Goal: Information Seeking & Learning: Learn about a topic

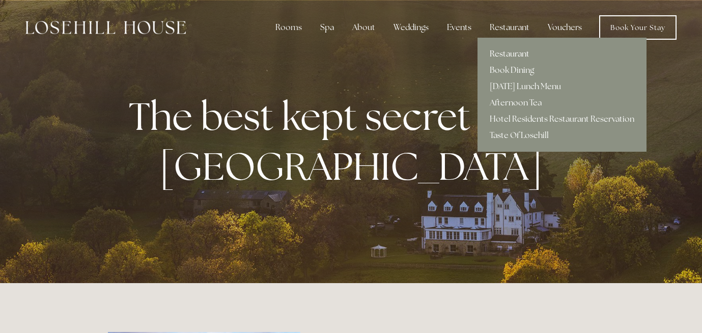
click at [512, 50] on link "Restaurant" at bounding box center [562, 54] width 169 height 16
click at [516, 52] on link "Restaurant" at bounding box center [562, 54] width 169 height 16
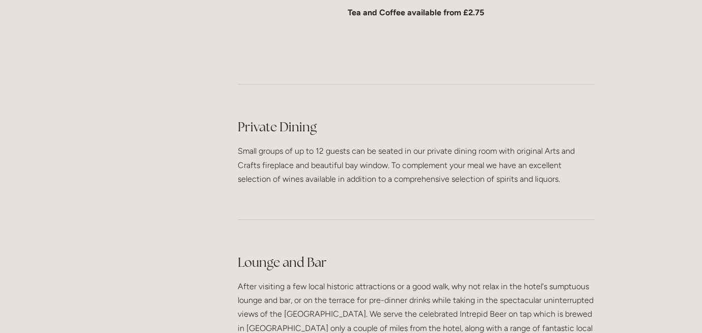
scroll to position [2386, 0]
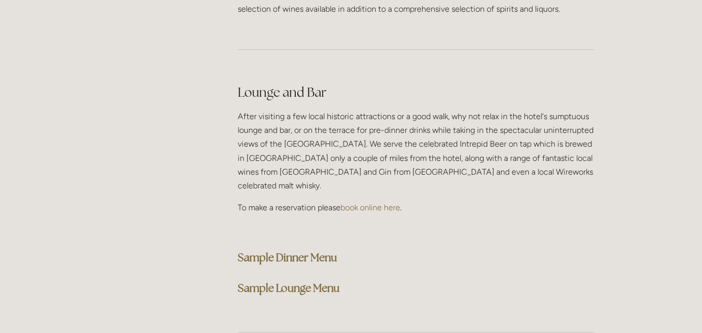
scroll to position [2559, 0]
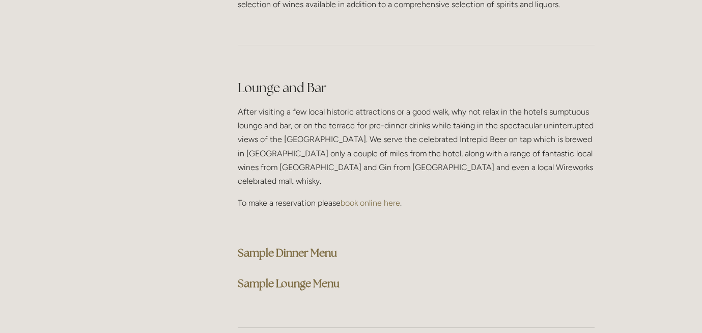
click at [321, 246] on strong "Sample Dinner Menu" at bounding box center [287, 253] width 99 height 14
click at [308, 246] on strong "Sample Dinner Menu" at bounding box center [287, 253] width 99 height 14
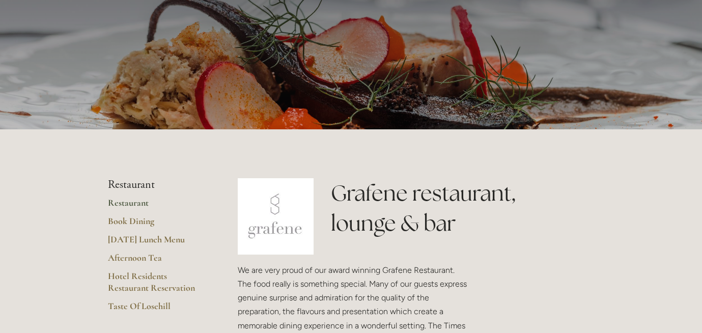
scroll to position [87, 0]
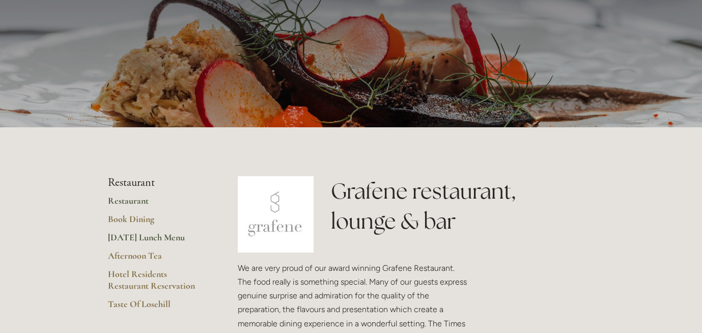
click at [154, 237] on link "[DATE] Lunch Menu" at bounding box center [156, 241] width 97 height 18
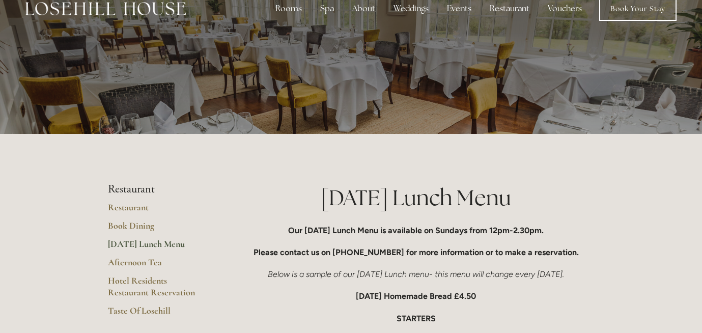
scroll to position [30, 0]
